Goal: Task Accomplishment & Management: Manage account settings

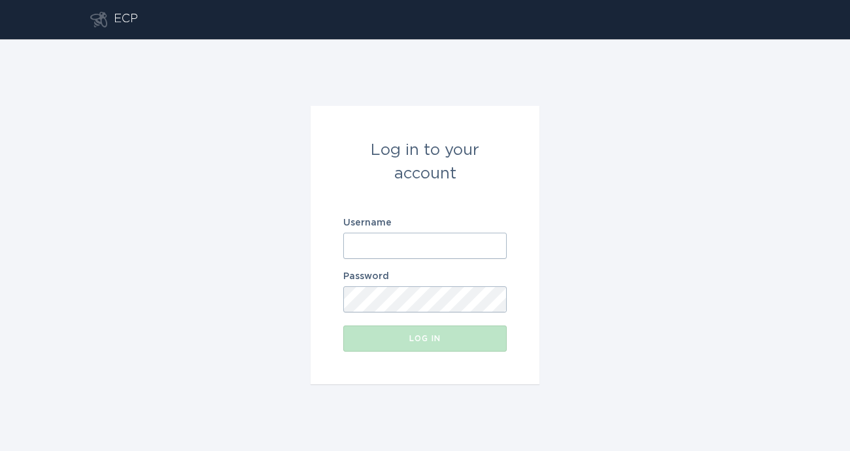
click at [435, 252] on input "Username" at bounding box center [424, 246] width 163 height 26
paste input "[EMAIL_ADDRESS][DOMAIN_NAME]"
type input "[EMAIL_ADDRESS][DOMAIN_NAME]"
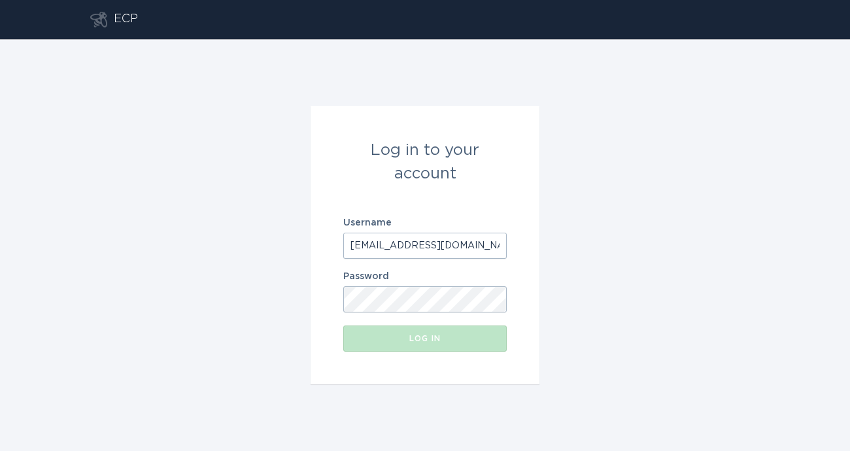
click at [409, 316] on form "Log in to your account Username [EMAIL_ADDRESS][DOMAIN_NAME] Password Log in" at bounding box center [424, 245] width 229 height 278
click at [409, 307] on body "ECP Log in to your account Username [EMAIL_ADDRESS][DOMAIN_NAME] Password Log in" at bounding box center [425, 225] width 850 height 451
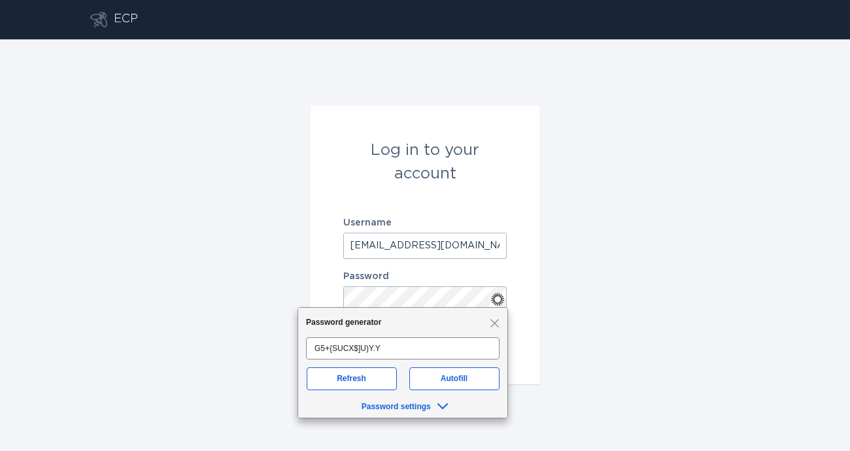
click at [548, 283] on div "Log in to your account Username [EMAIL_ADDRESS][DOMAIN_NAME] Password Log in" at bounding box center [425, 245] width 850 height 412
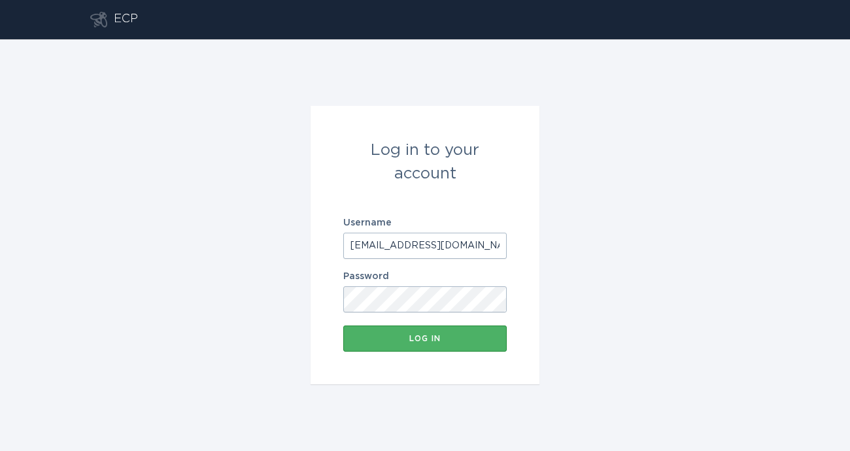
click at [488, 330] on button "Log in" at bounding box center [424, 339] width 163 height 26
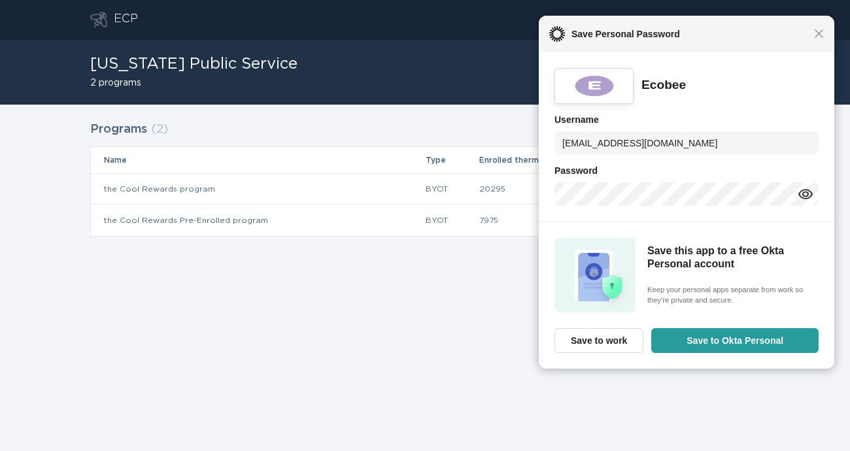
click at [816, 39] on div "Close Save Personal Password" at bounding box center [686, 34] width 295 height 37
click at [818, 41] on div "Close Save Personal Password" at bounding box center [686, 34] width 295 height 37
click at [819, 36] on span "Close" at bounding box center [821, 34] width 10 height 10
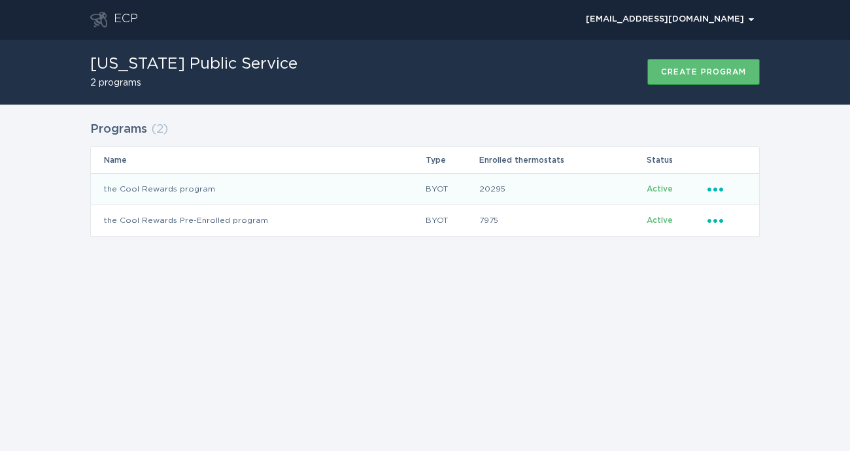
click at [712, 192] on div "Ellipsis" at bounding box center [726, 189] width 39 height 14
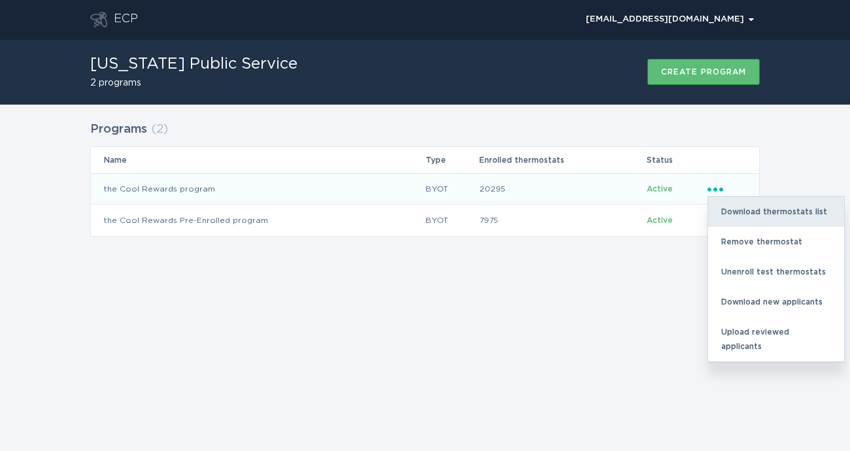
click at [724, 219] on div "Download thermostats list" at bounding box center [776, 212] width 136 height 30
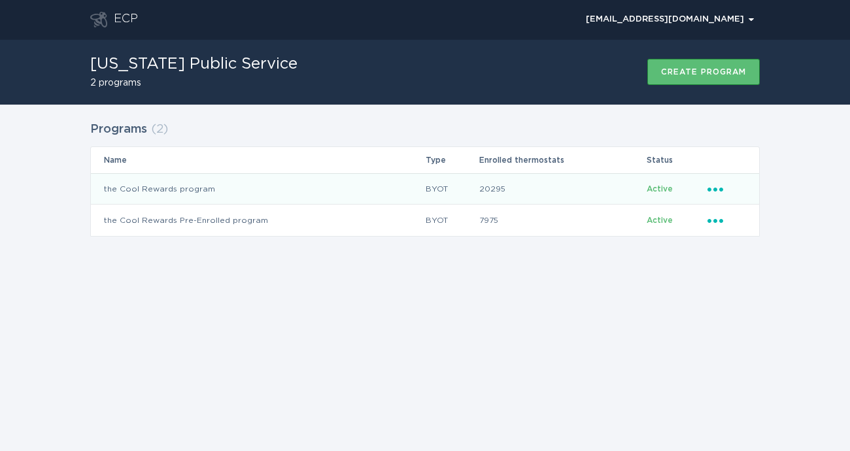
click at [728, 190] on div "Ellipsis" at bounding box center [726, 189] width 39 height 14
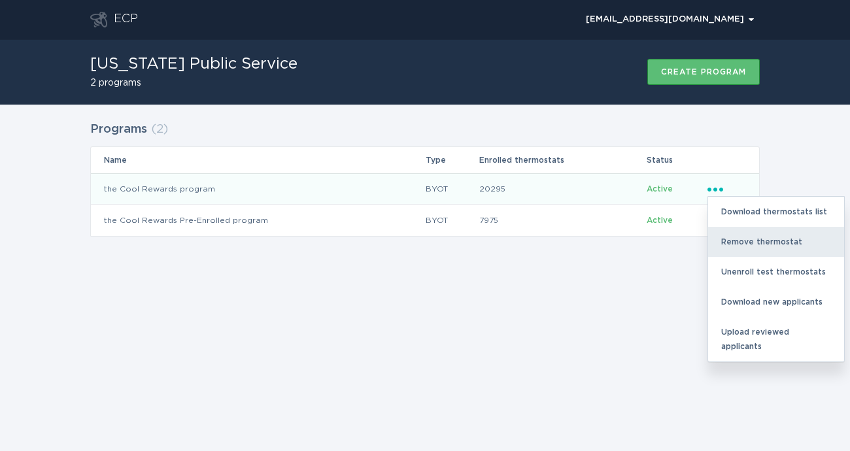
click at [731, 243] on div "Remove thermostat" at bounding box center [776, 242] width 136 height 30
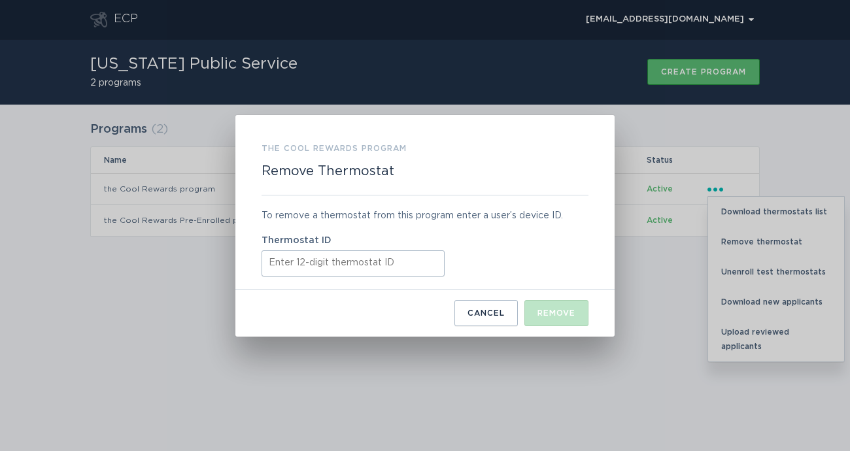
click at [416, 259] on input "Thermostat ID" at bounding box center [352, 263] width 183 height 26
paste input "531680056381"
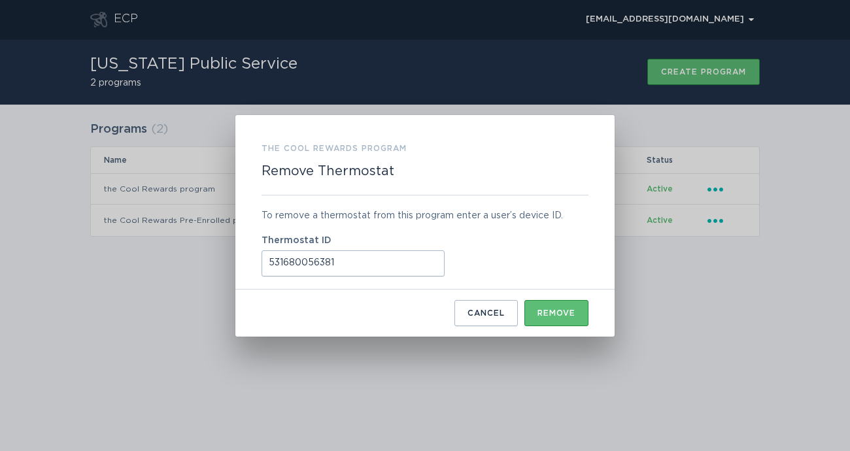
type input "531680056381"
click at [570, 316] on div "Remove" at bounding box center [556, 313] width 38 height 8
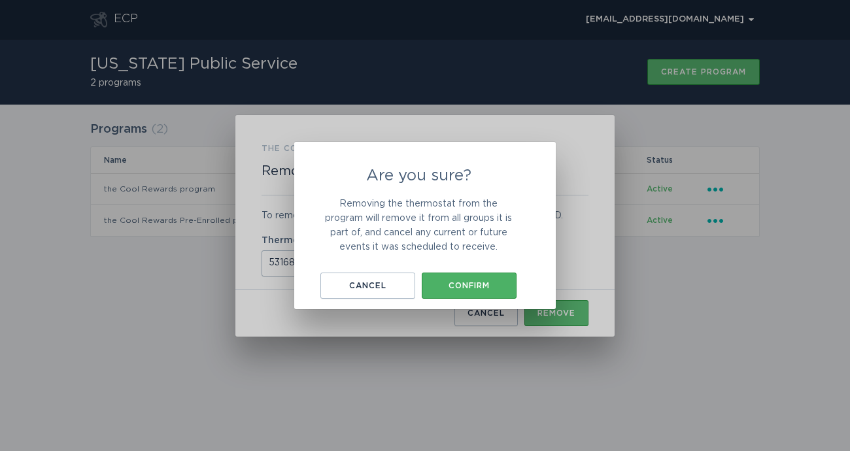
click at [501, 289] on div "Confirm" at bounding box center [469, 286] width 82 height 8
